Goal: Task Accomplishment & Management: Manage account settings

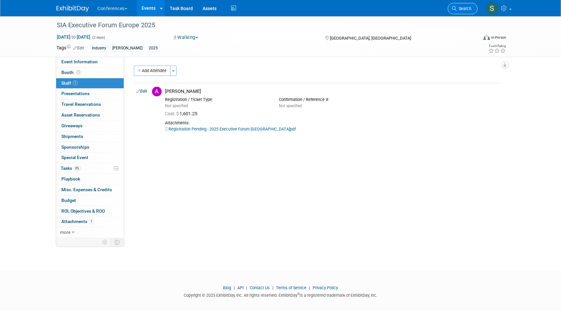
click at [457, 11] on link "Search" at bounding box center [462, 8] width 30 height 11
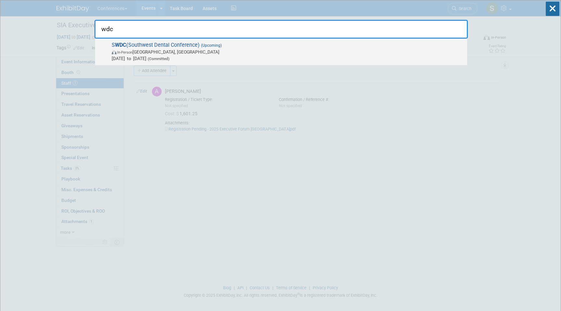
type input "wdc"
click at [243, 57] on span "[DATE] to [DATE] (Committed)" at bounding box center [288, 58] width 352 height 6
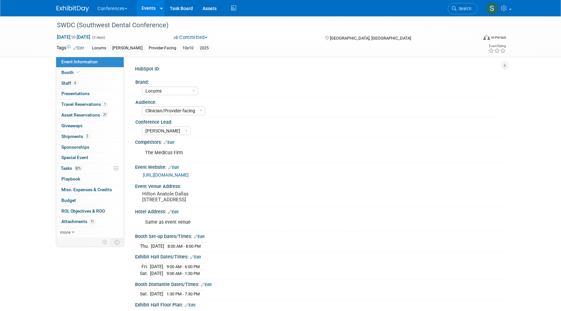
select select "Locums"
select select "Clinician/Provider-facing"
select select "[PERSON_NAME]"
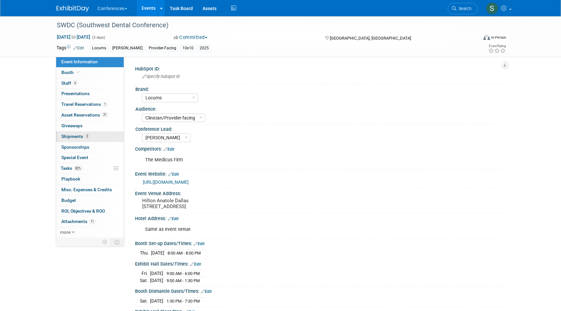
click at [94, 135] on link "2 Shipments 2" at bounding box center [89, 136] width 67 height 10
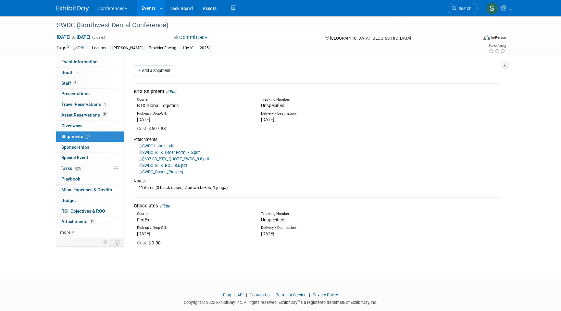
scroll to position [12, 0]
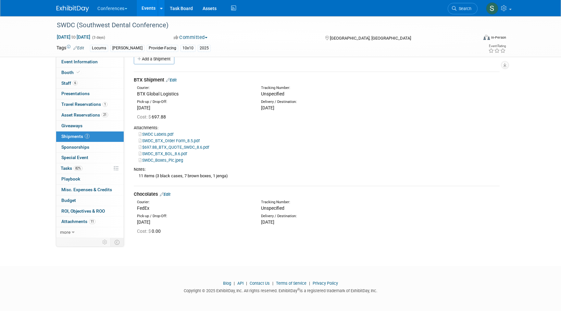
click at [165, 193] on link "Edit" at bounding box center [165, 194] width 11 height 5
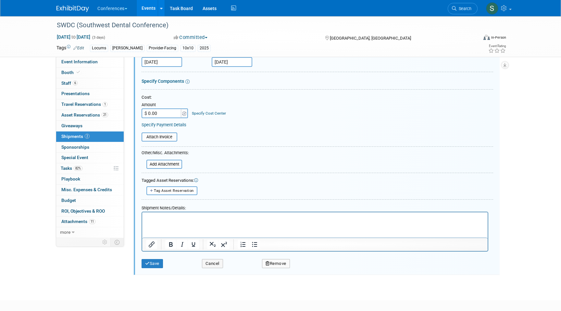
scroll to position [219, 0]
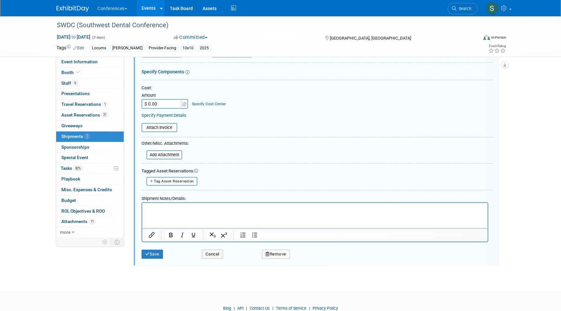
click at [157, 212] on html at bounding box center [314, 207] width 345 height 9
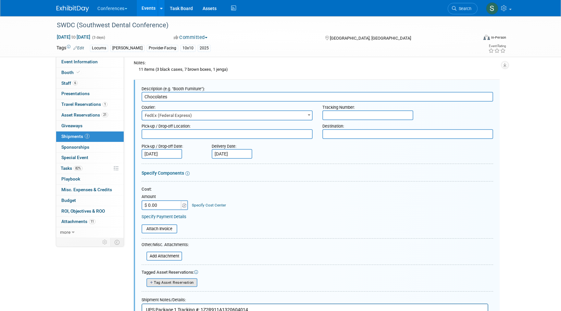
scroll to position [112, 0]
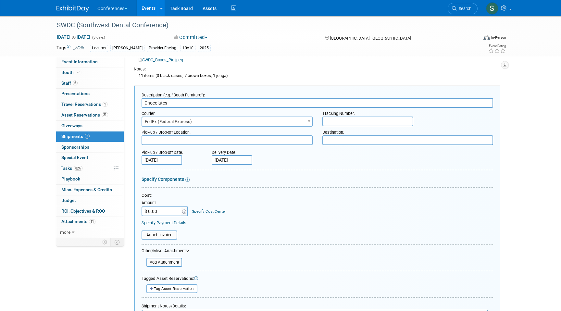
click at [184, 119] on span "FedEx (Federal Express)" at bounding box center [227, 121] width 170 height 9
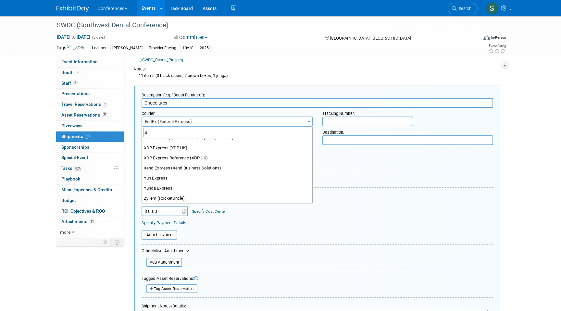
scroll to position [0, 0]
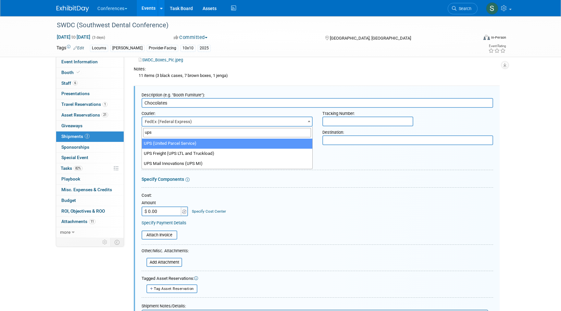
type input "ups"
select select "508"
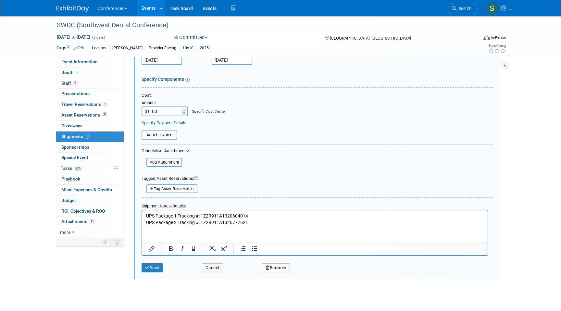
scroll to position [212, 0]
click at [156, 267] on button "Save" at bounding box center [151, 267] width 21 height 9
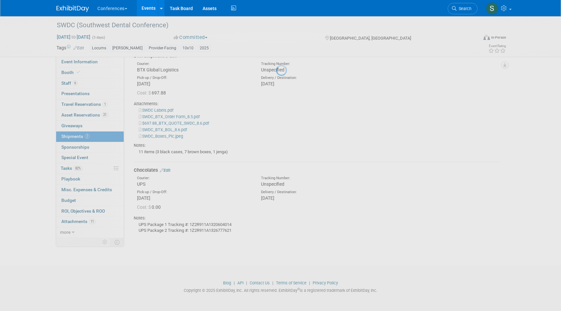
scroll to position [36, 0]
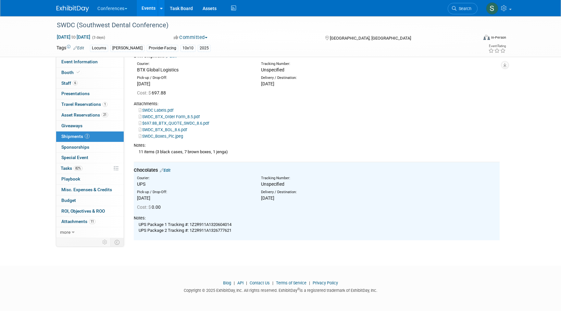
click at [211, 224] on div "UPS Package 1 Tracking #: 1Z2R911A1320604014 UPS Package 2 Tracking #: 1Z2R911A…" at bounding box center [317, 227] width 366 height 13
copy div "1Z2R911A1320604014"
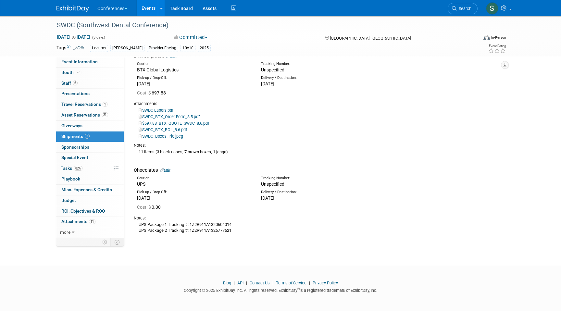
click at [152, 10] on link "Events" at bounding box center [149, 8] width 24 height 16
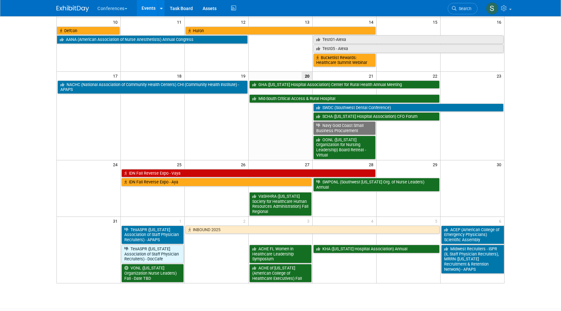
scroll to position [164, 0]
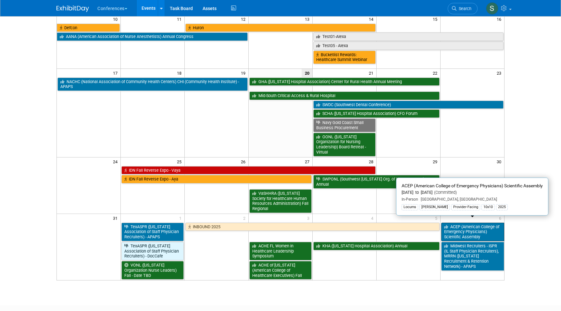
click at [456, 225] on link "ACEP (American College of Emergency Physicians) Scientific Assembly" at bounding box center [472, 232] width 63 height 18
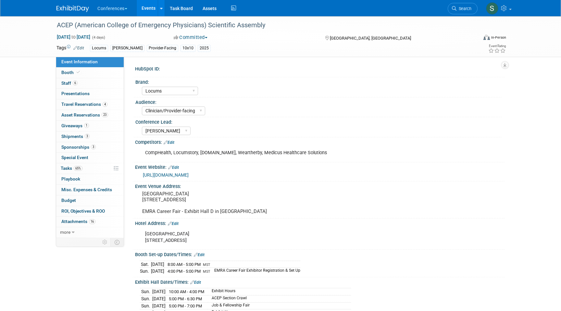
select select "Locums"
select select "Clinician/Provider-facing"
select select "[PERSON_NAME]"
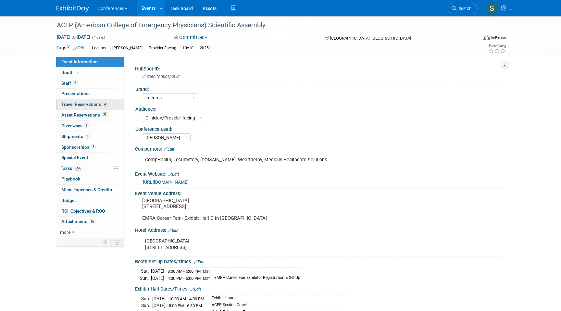
click at [114, 103] on link "4 Travel Reservations 4" at bounding box center [89, 104] width 67 height 10
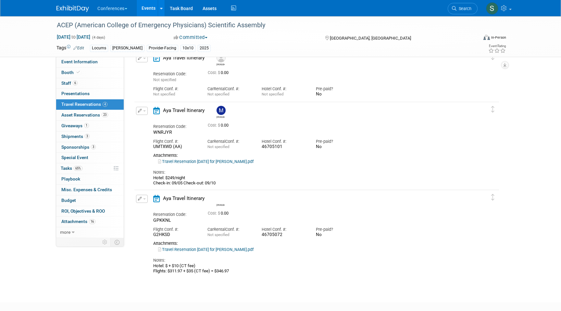
scroll to position [124, 0]
